Goal: Task Accomplishment & Management: Manage account settings

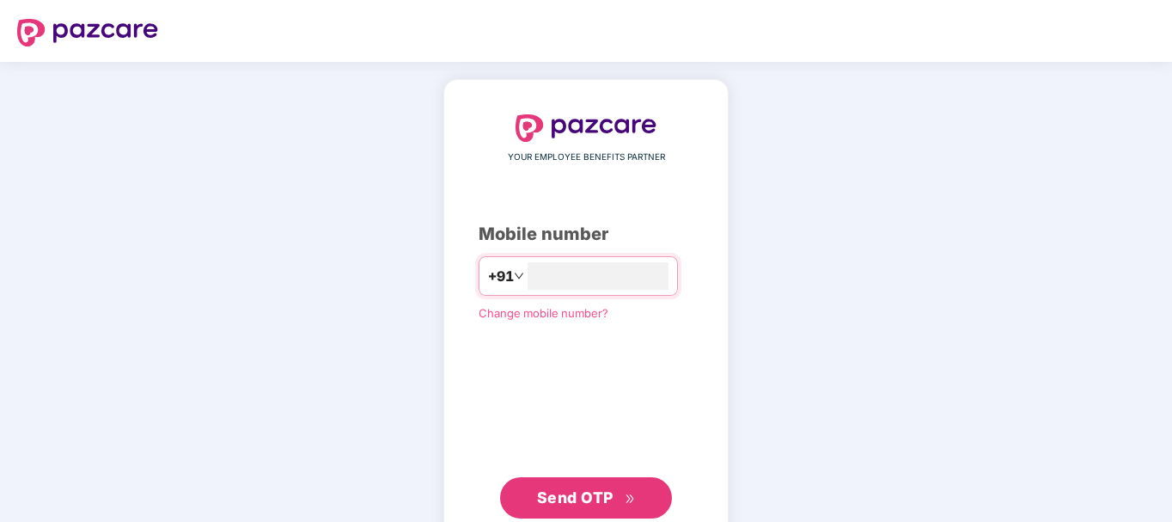
type input "**********"
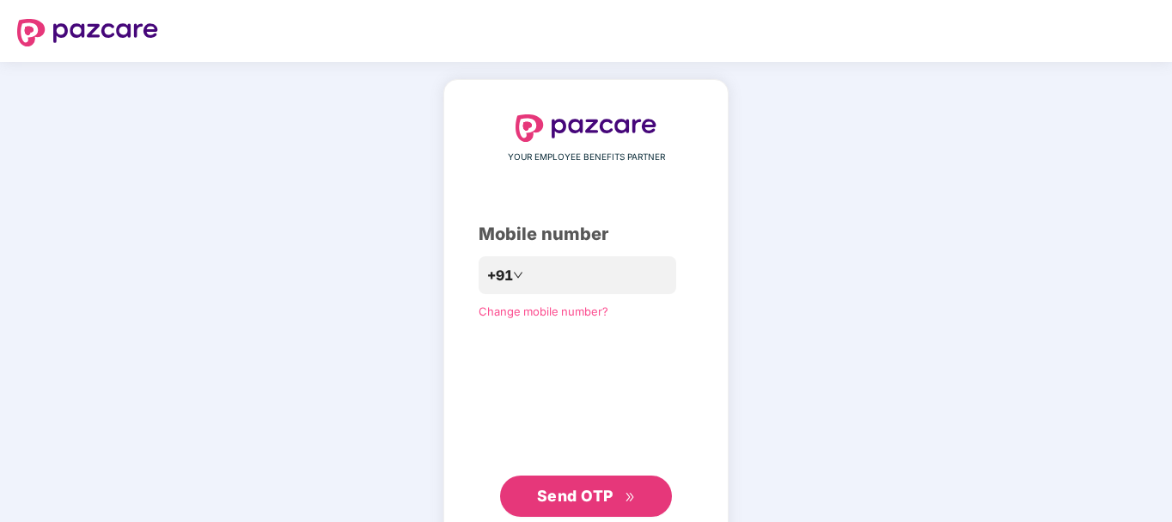
click at [571, 493] on span "Send OTP" at bounding box center [575, 495] width 76 height 18
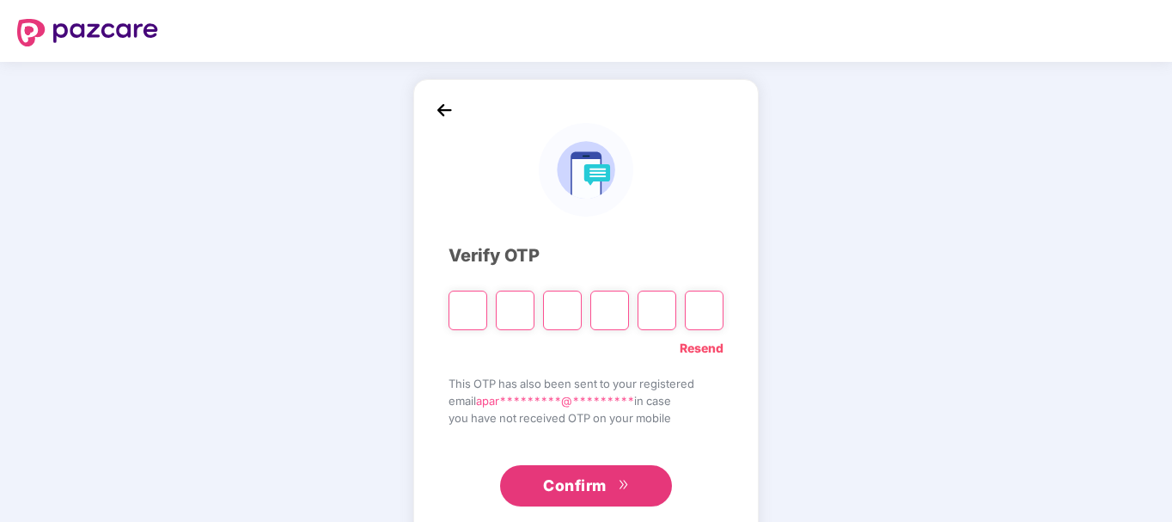
click at [706, 346] on link "Resend" at bounding box center [702, 348] width 44 height 19
click at [470, 308] on input "Please enter verification code. Digit 1" at bounding box center [468, 310] width 39 height 40
type input "*"
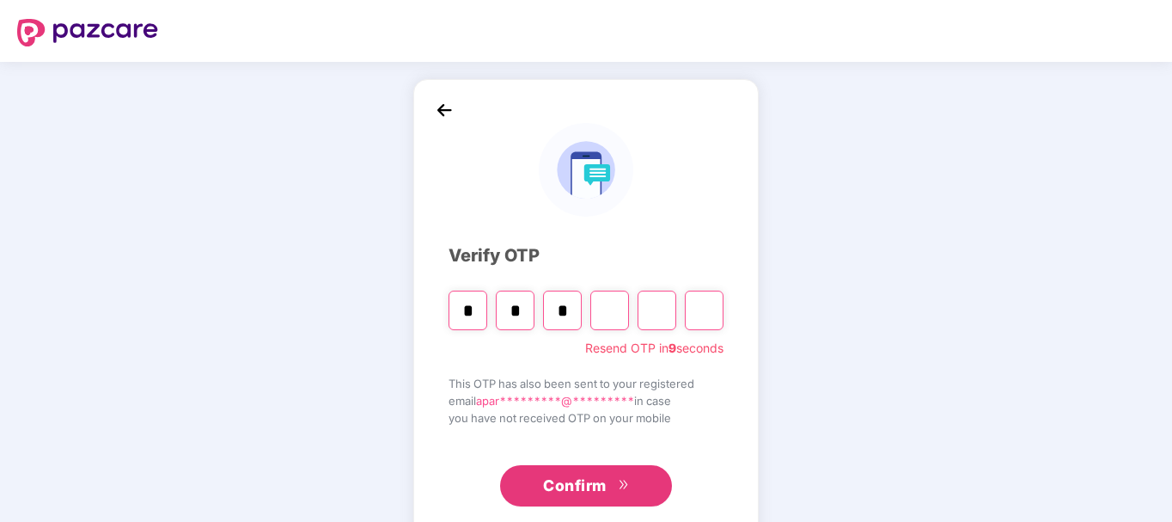
type input "*"
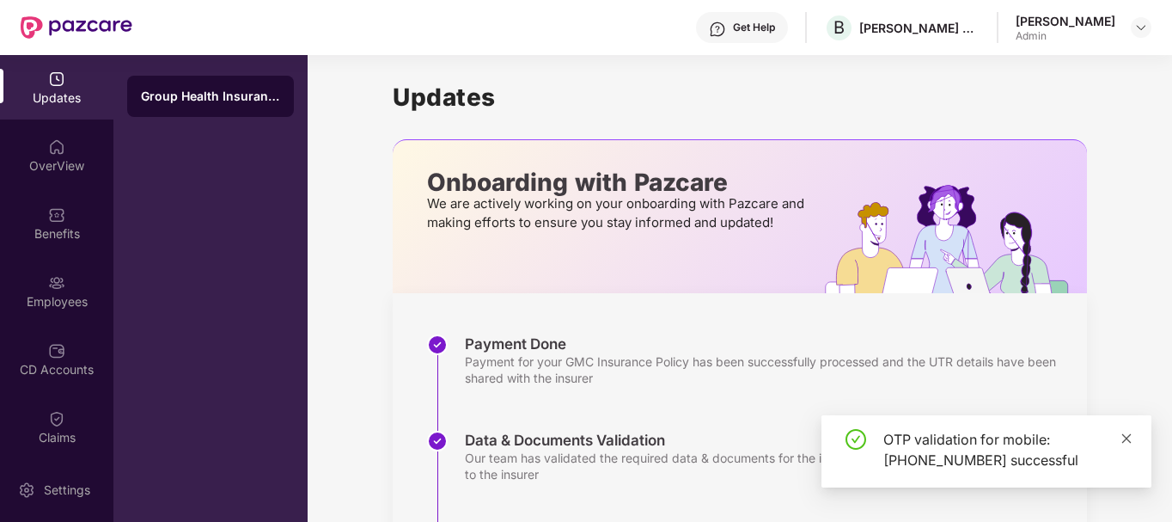
click at [1130, 436] on icon "close" at bounding box center [1126, 438] width 12 height 12
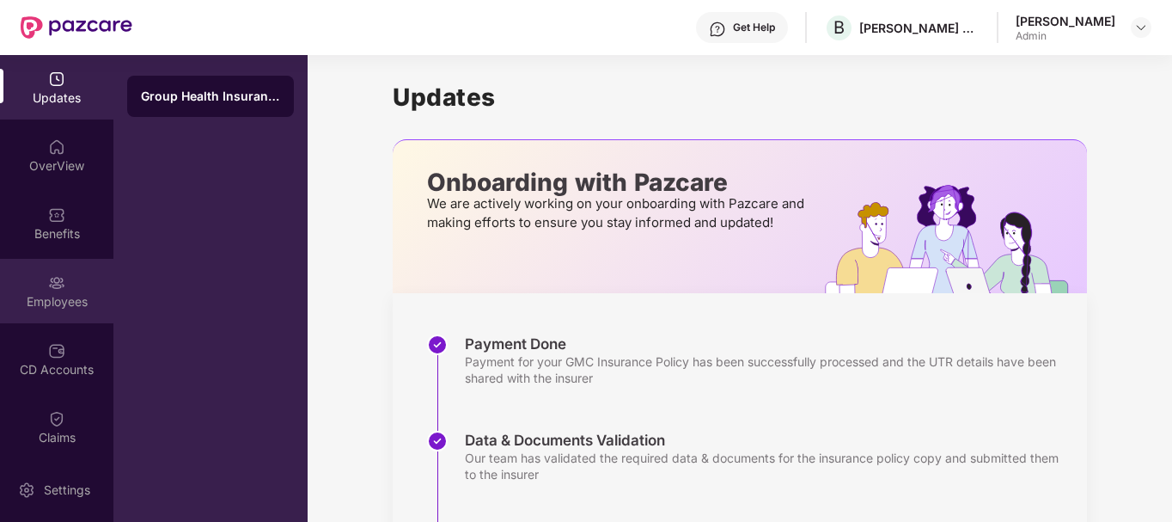
click at [40, 283] on div "Employees" at bounding box center [56, 291] width 113 height 64
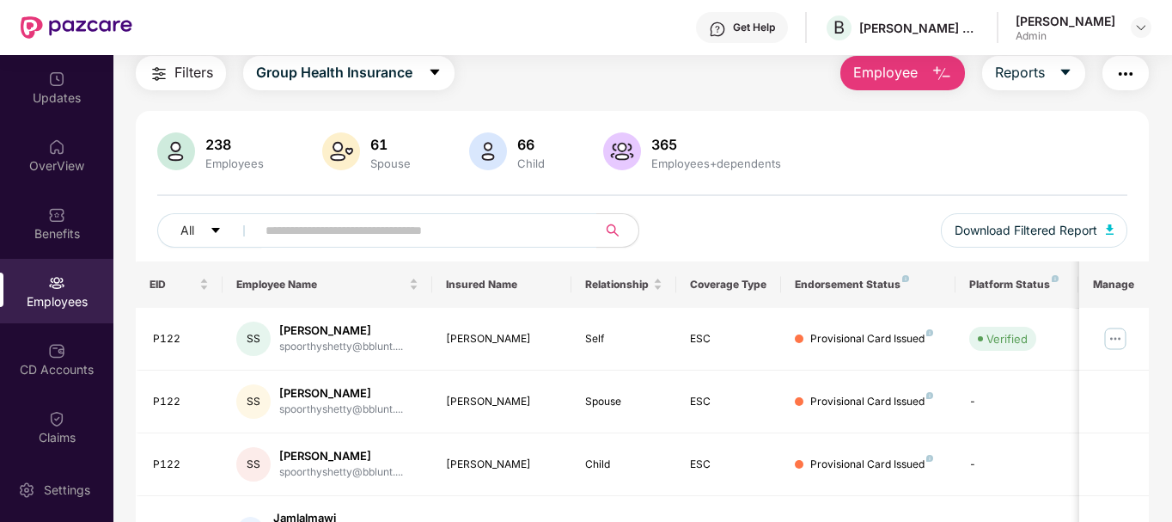
scroll to position [86, 0]
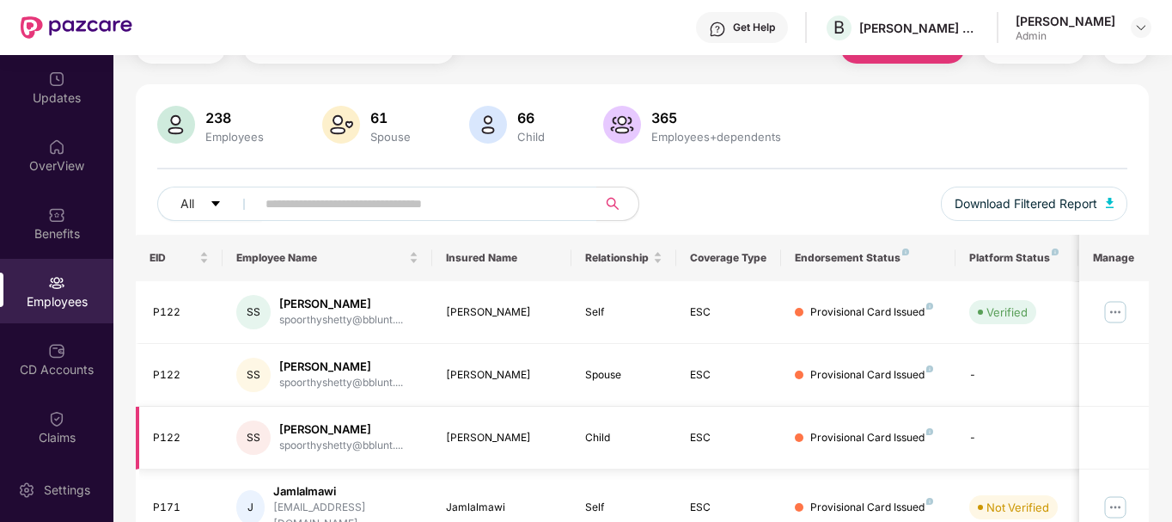
click at [464, 435] on div "[PERSON_NAME]" at bounding box center [502, 438] width 113 height 16
click at [693, 436] on div "ESC" at bounding box center [728, 438] width 77 height 16
click at [607, 440] on div "Child" at bounding box center [623, 438] width 77 height 16
click at [891, 440] on div "Provisional Card Issued" at bounding box center [871, 438] width 123 height 16
click at [1115, 314] on img at bounding box center [1115, 311] width 27 height 27
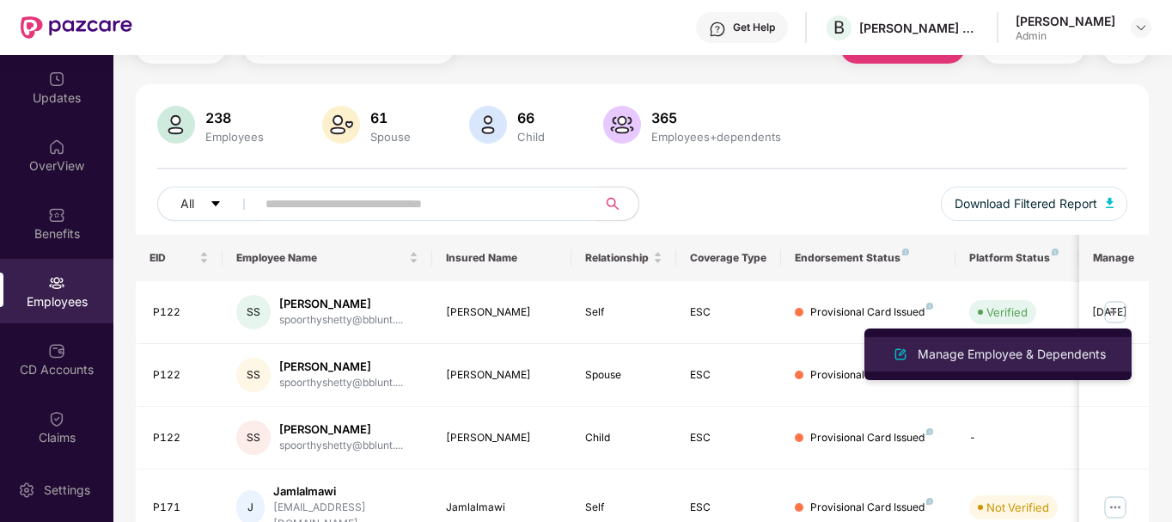
click at [1033, 351] on div "Manage Employee & Dependents" at bounding box center [1011, 354] width 195 height 19
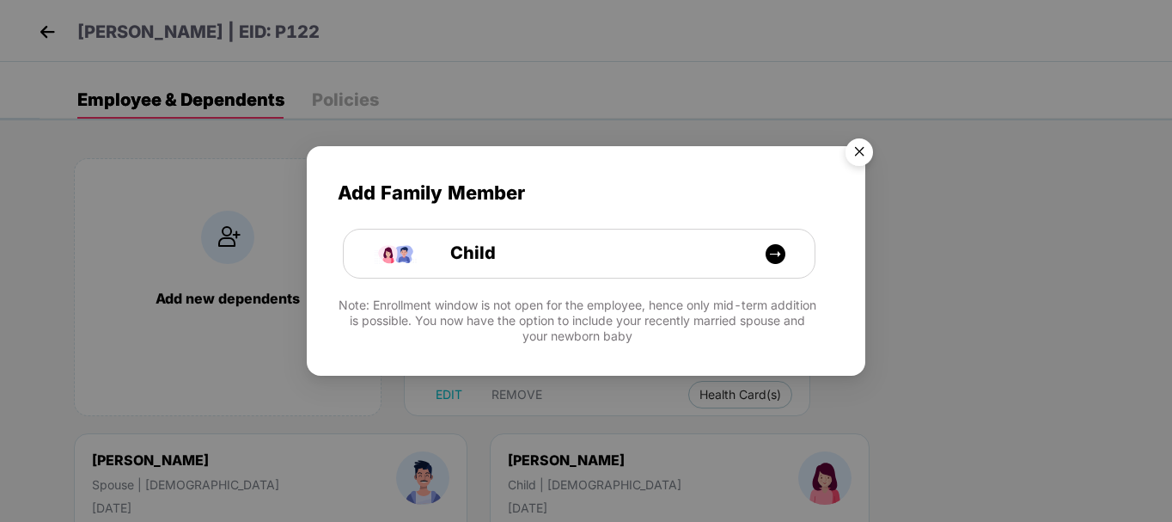
click at [858, 149] on img "Close" at bounding box center [859, 155] width 48 height 48
